Goal: Find contact information: Obtain details needed to contact an individual or organization

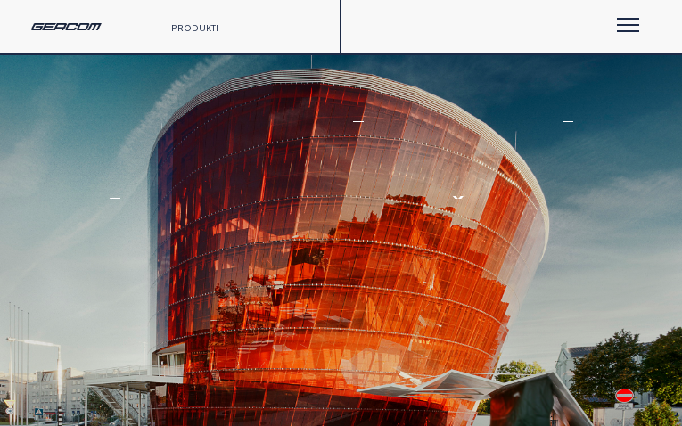
type input "**********"
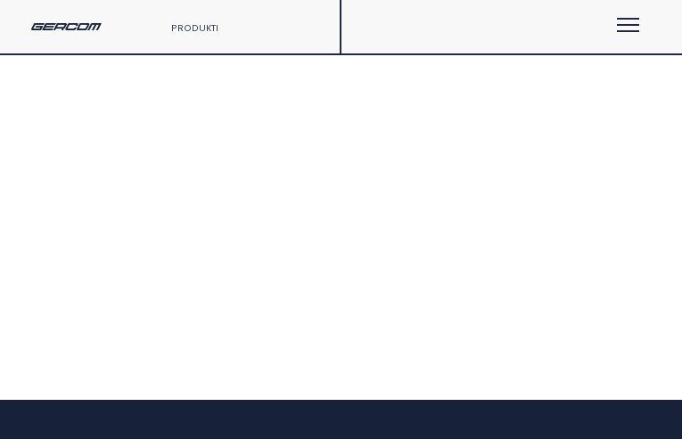
type input "**********"
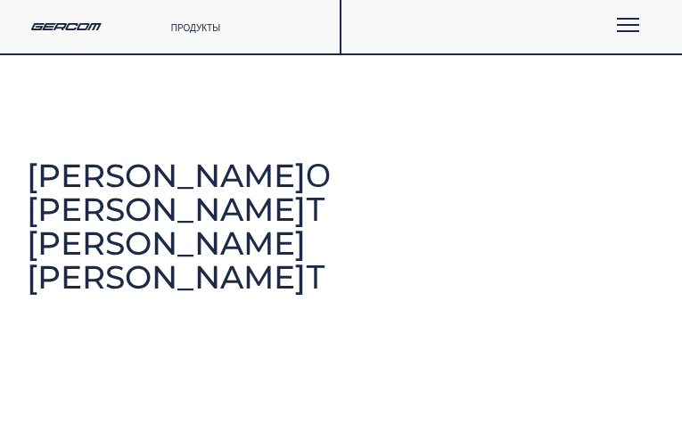
type input "**********"
